Goal: Transaction & Acquisition: Purchase product/service

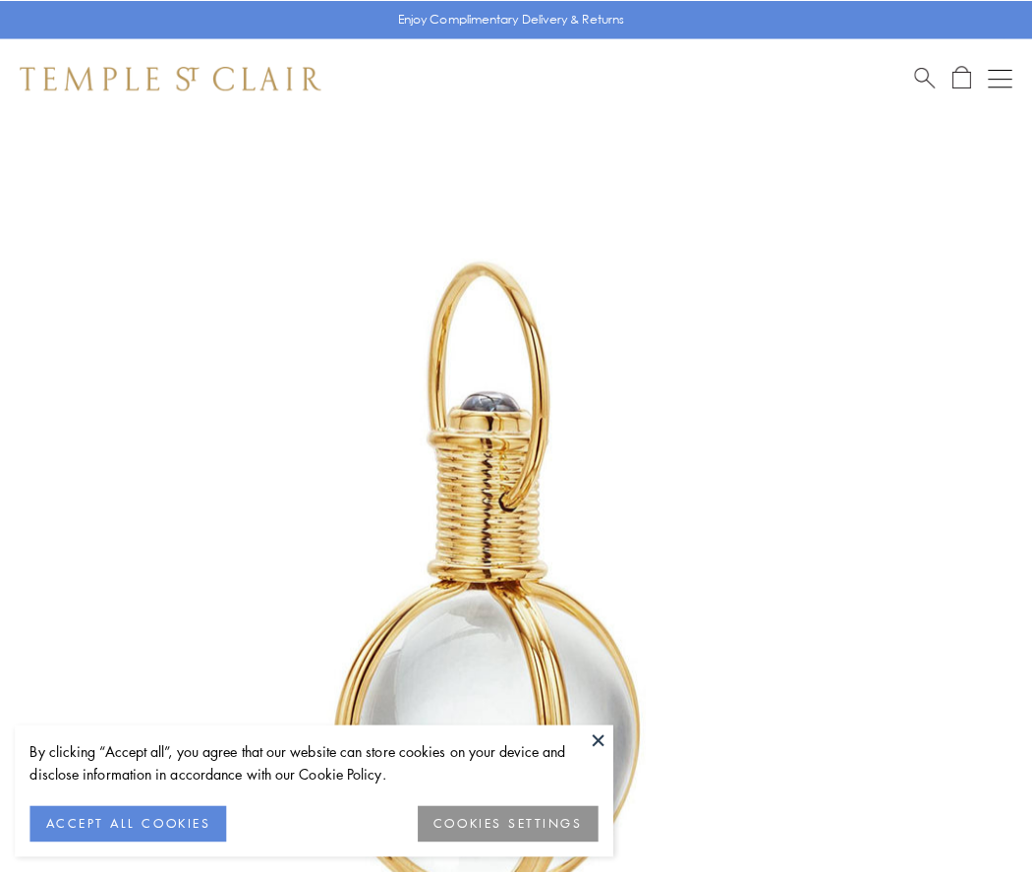
scroll to position [513, 0]
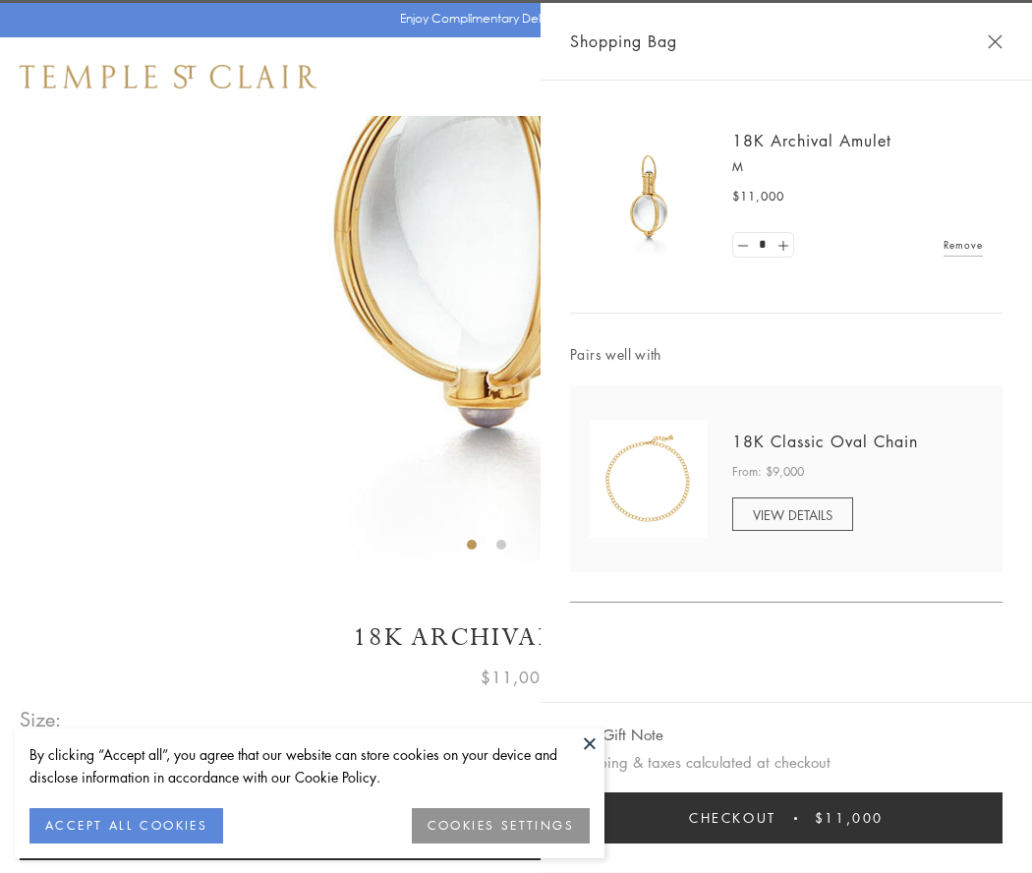
click at [786, 818] on button "Checkout $11,000" at bounding box center [786, 817] width 432 height 51
